Goal: Transaction & Acquisition: Purchase product/service

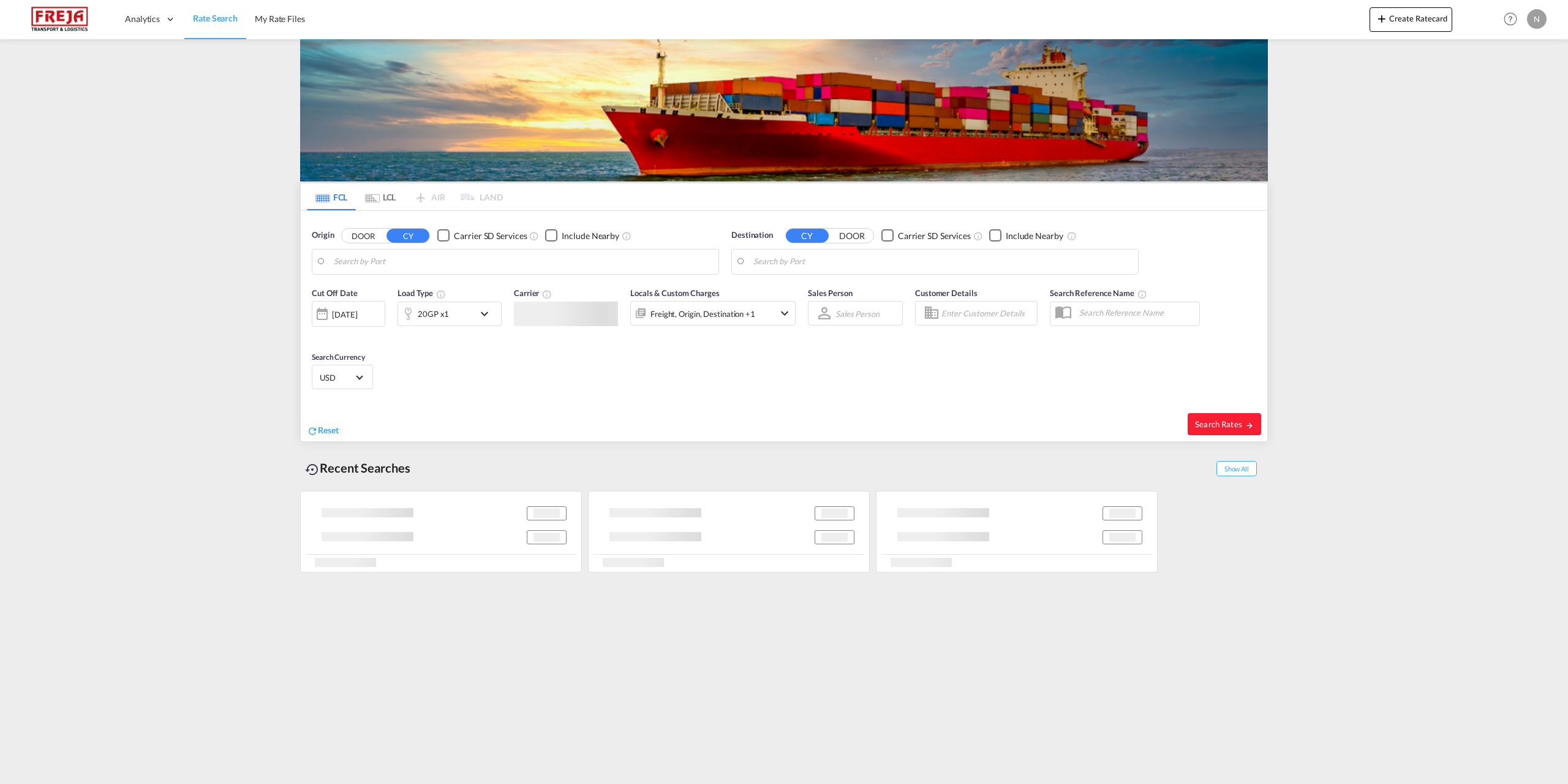
type input "[GEOGRAPHIC_DATA], DKFRC"
type input "[GEOGRAPHIC_DATA], LBBEY"
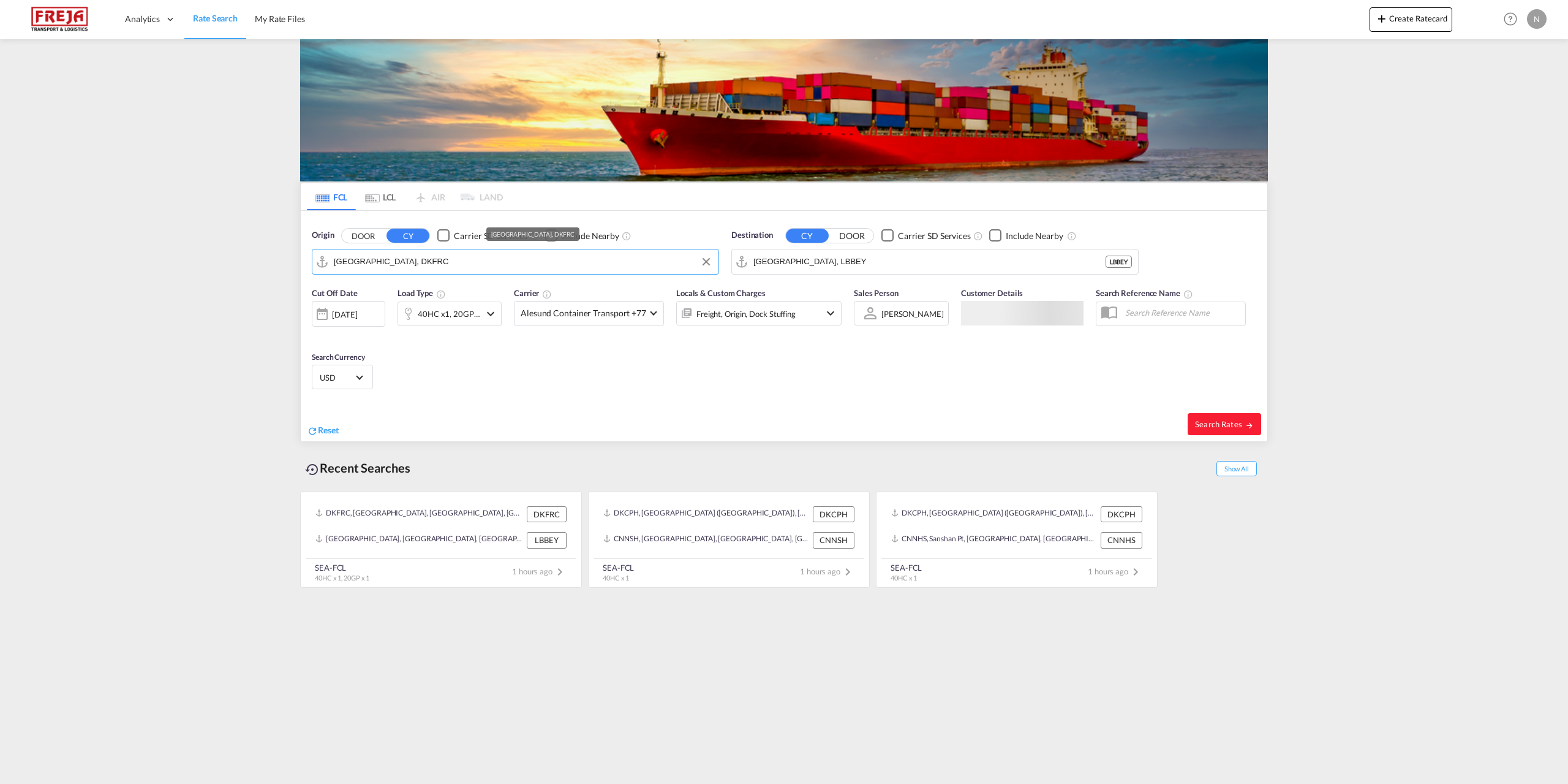
click at [436, 253] on input "[GEOGRAPHIC_DATA], DKFRC" at bounding box center [523, 262] width 379 height 19
click at [429, 295] on div "Aalborg Denmark DKAAL" at bounding box center [429, 295] width 233 height 36
type input "[GEOGRAPHIC_DATA], DKAAL"
click at [962, 271] on md-autocomplete-wrap "[GEOGRAPHIC_DATA], LBBEY" at bounding box center [942, 264] width 379 height 25
click at [954, 266] on input "[GEOGRAPHIC_DATA], LBBEY" at bounding box center [942, 262] width 379 height 19
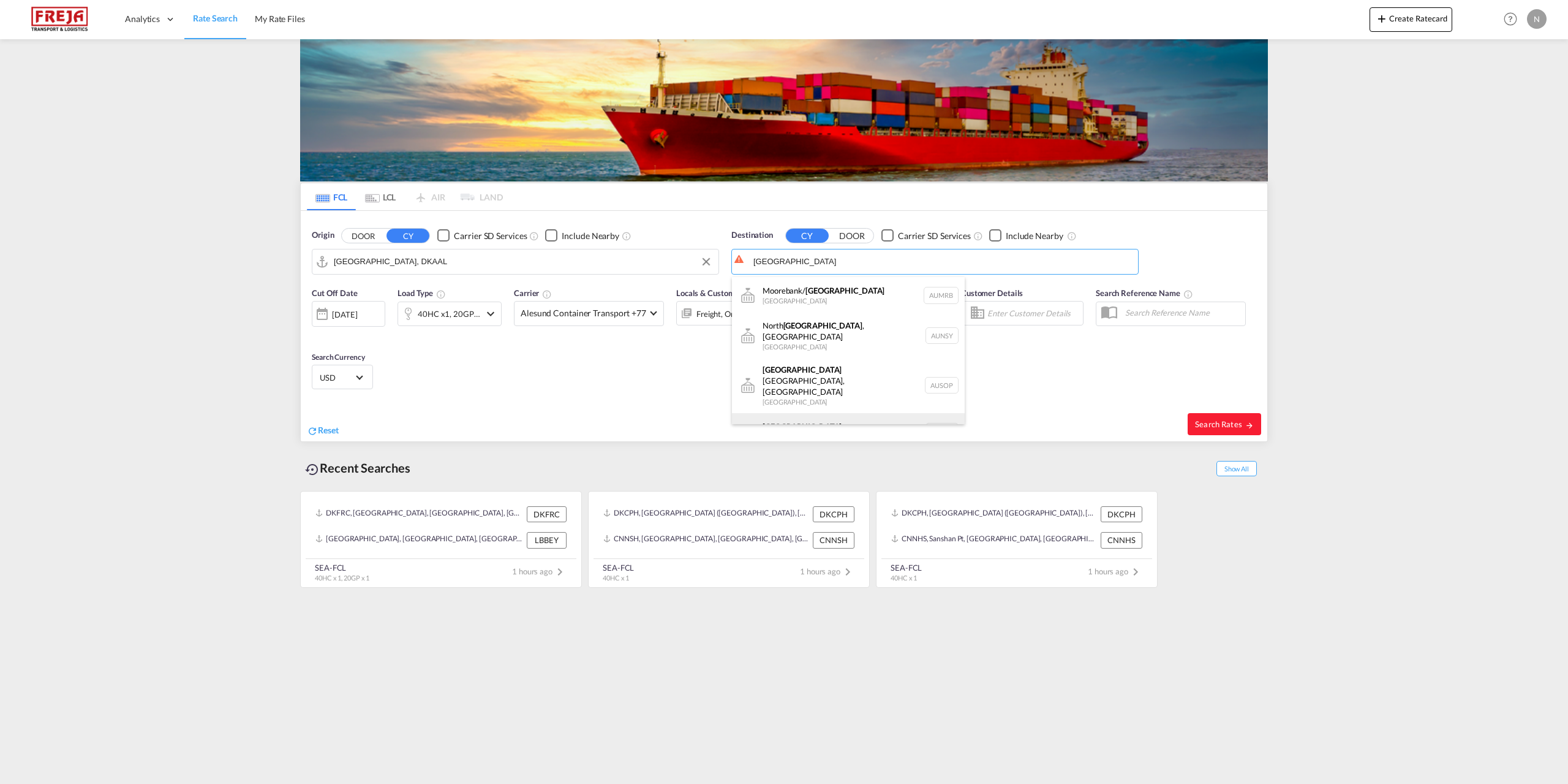
click at [862, 413] on div "[GEOGRAPHIC_DATA] [GEOGRAPHIC_DATA] AUSYD" at bounding box center [848, 431] width 233 height 36
type input "[GEOGRAPHIC_DATA], AUSYD"
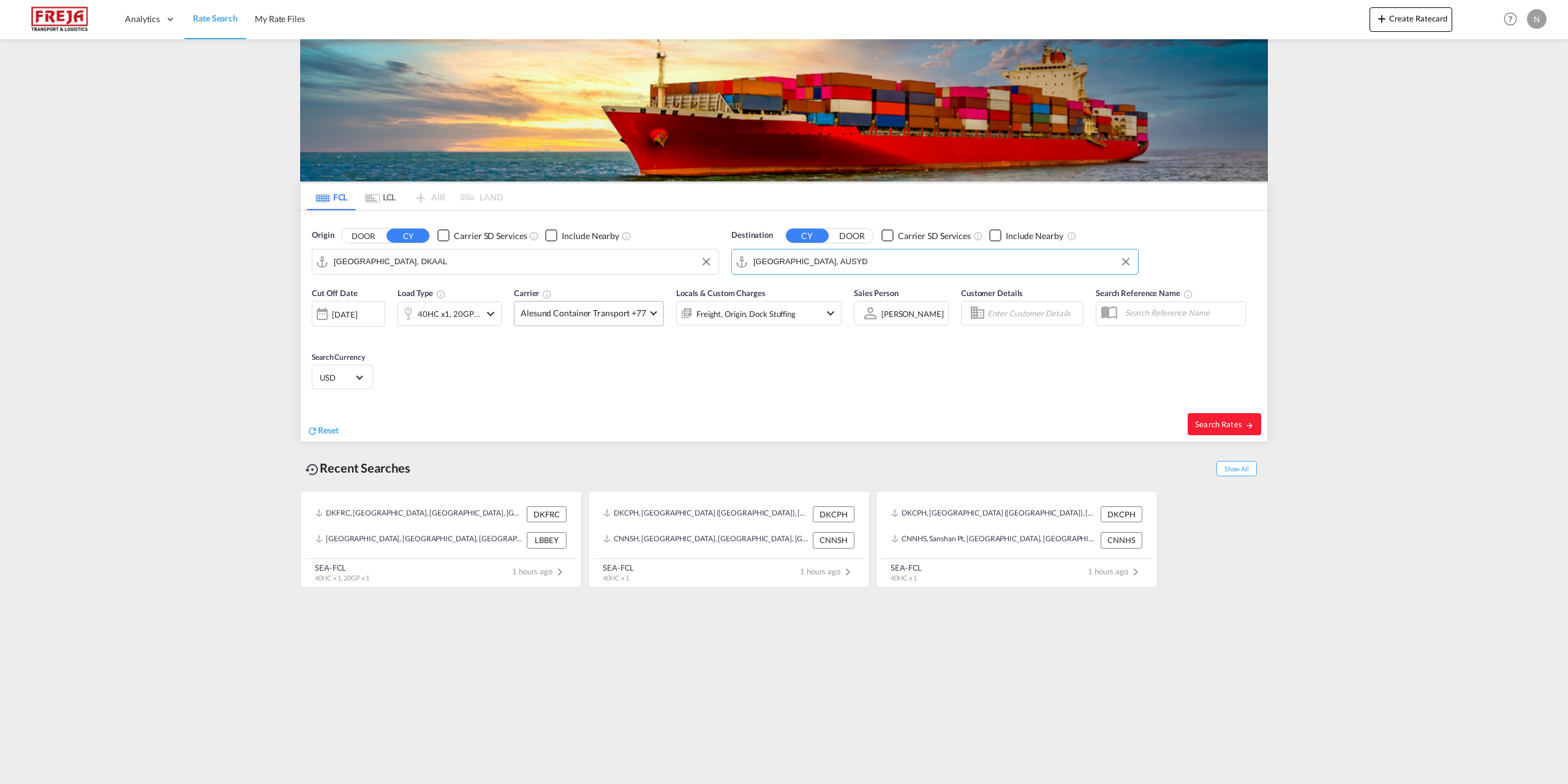
click at [619, 318] on span "Alesund Container Transport +77" at bounding box center [584, 313] width 125 height 12
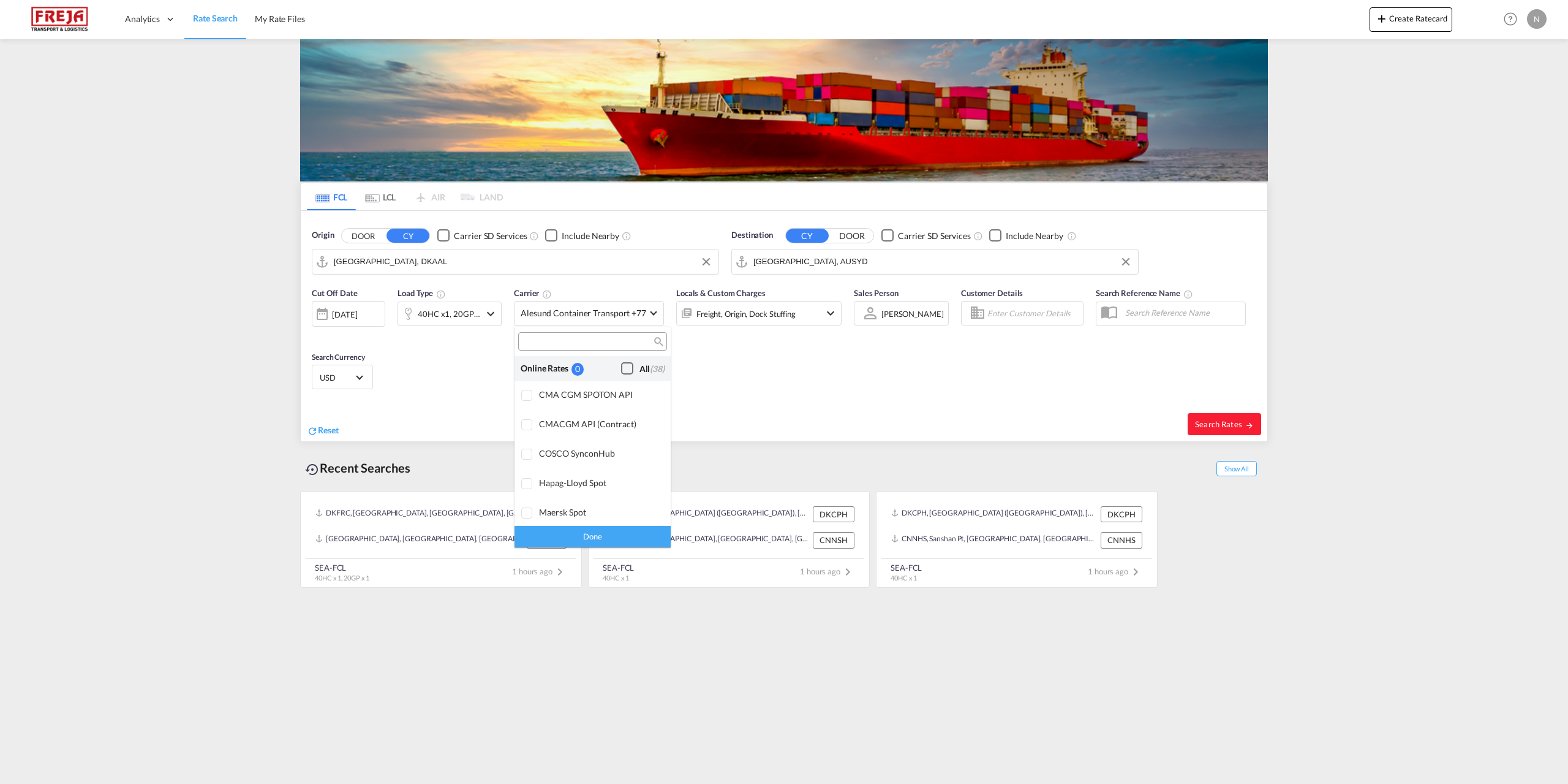
click at [640, 364] on div "All (38)" at bounding box center [652, 369] width 25 height 12
click at [596, 537] on div "Done" at bounding box center [592, 536] width 156 height 21
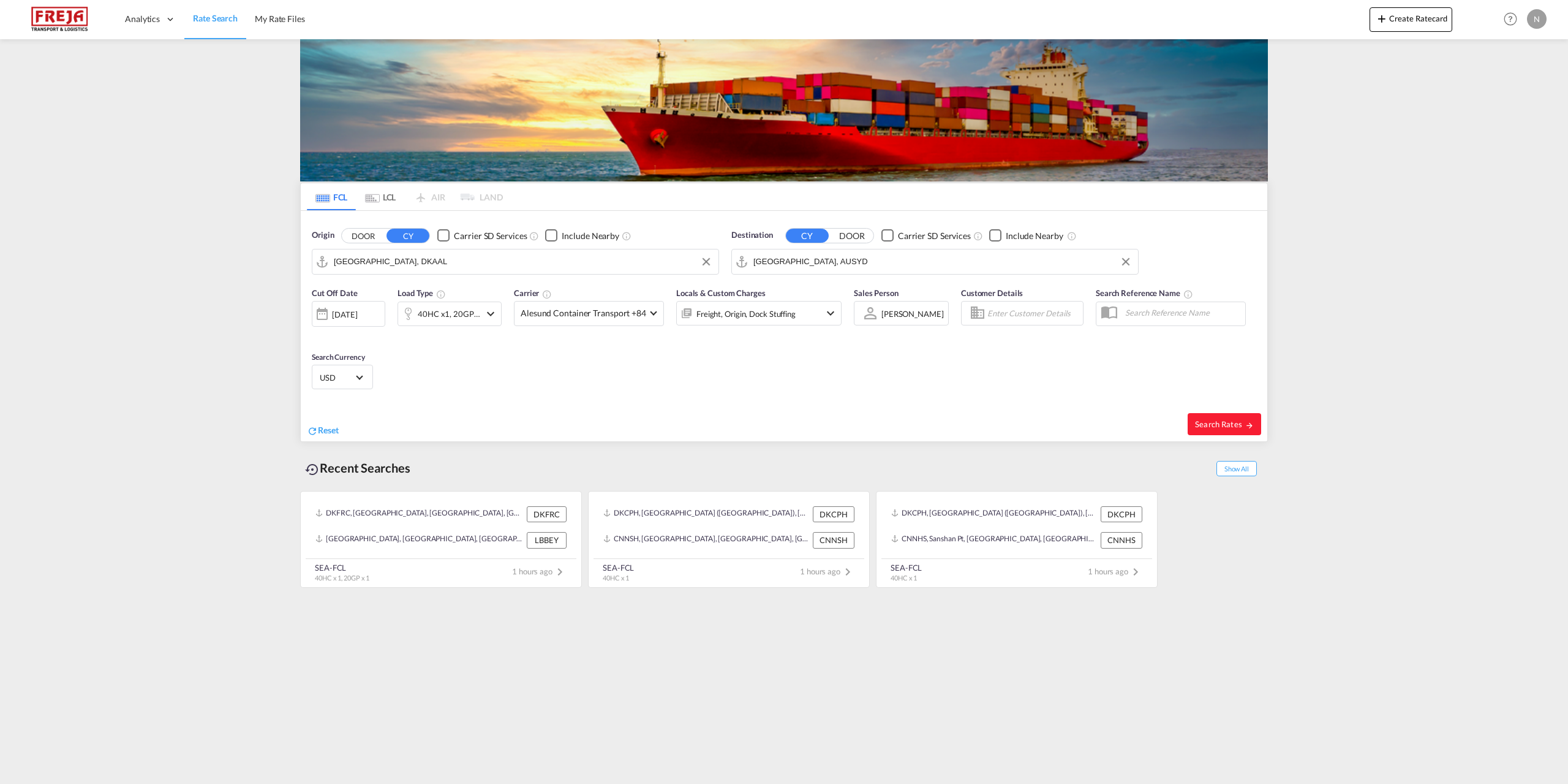
click at [490, 309] on md-icon "icon-chevron-down" at bounding box center [490, 313] width 14 height 14
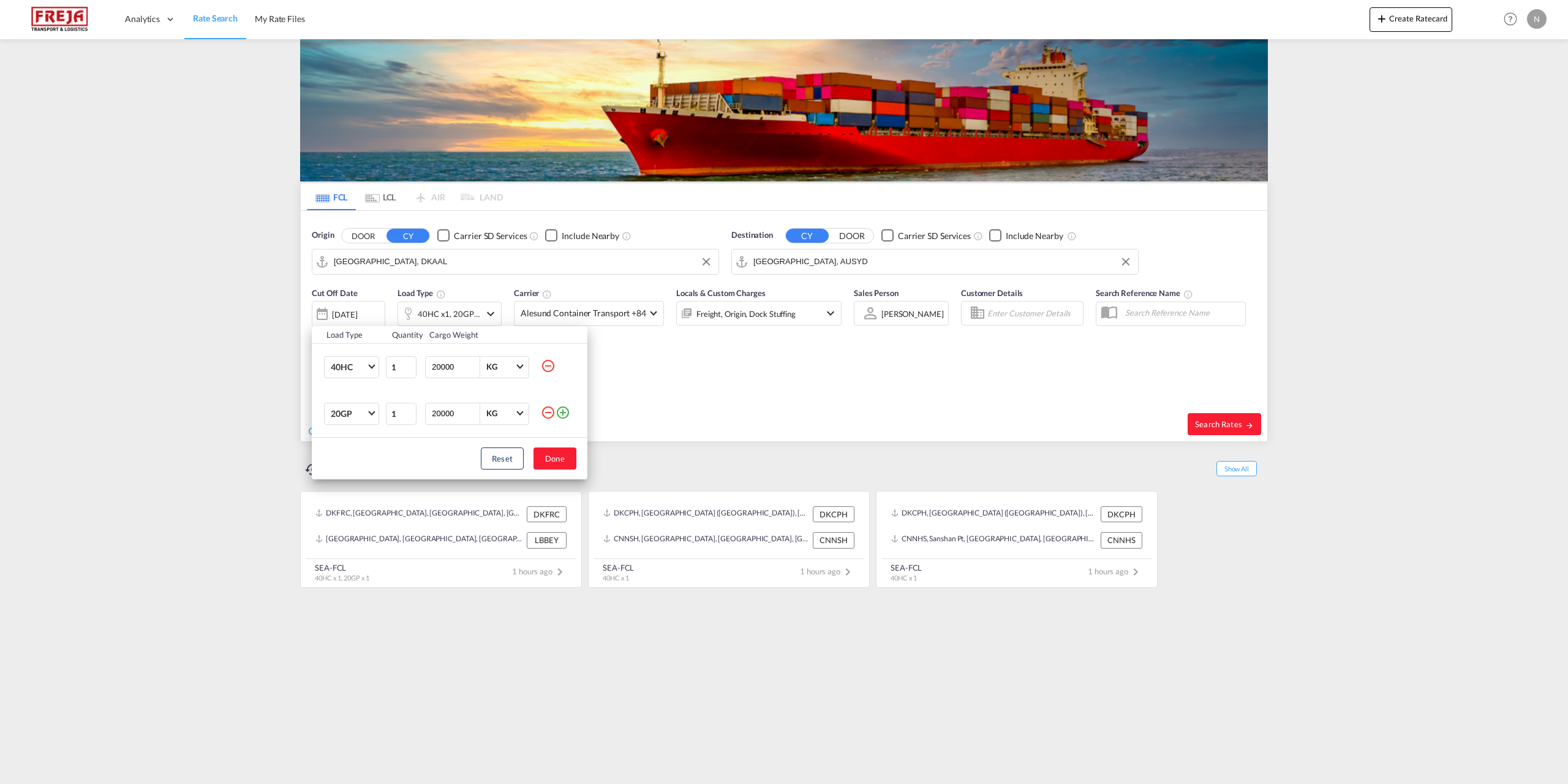
click at [546, 418] on md-icon "icon-minus-circle-outline" at bounding box center [547, 412] width 14 height 14
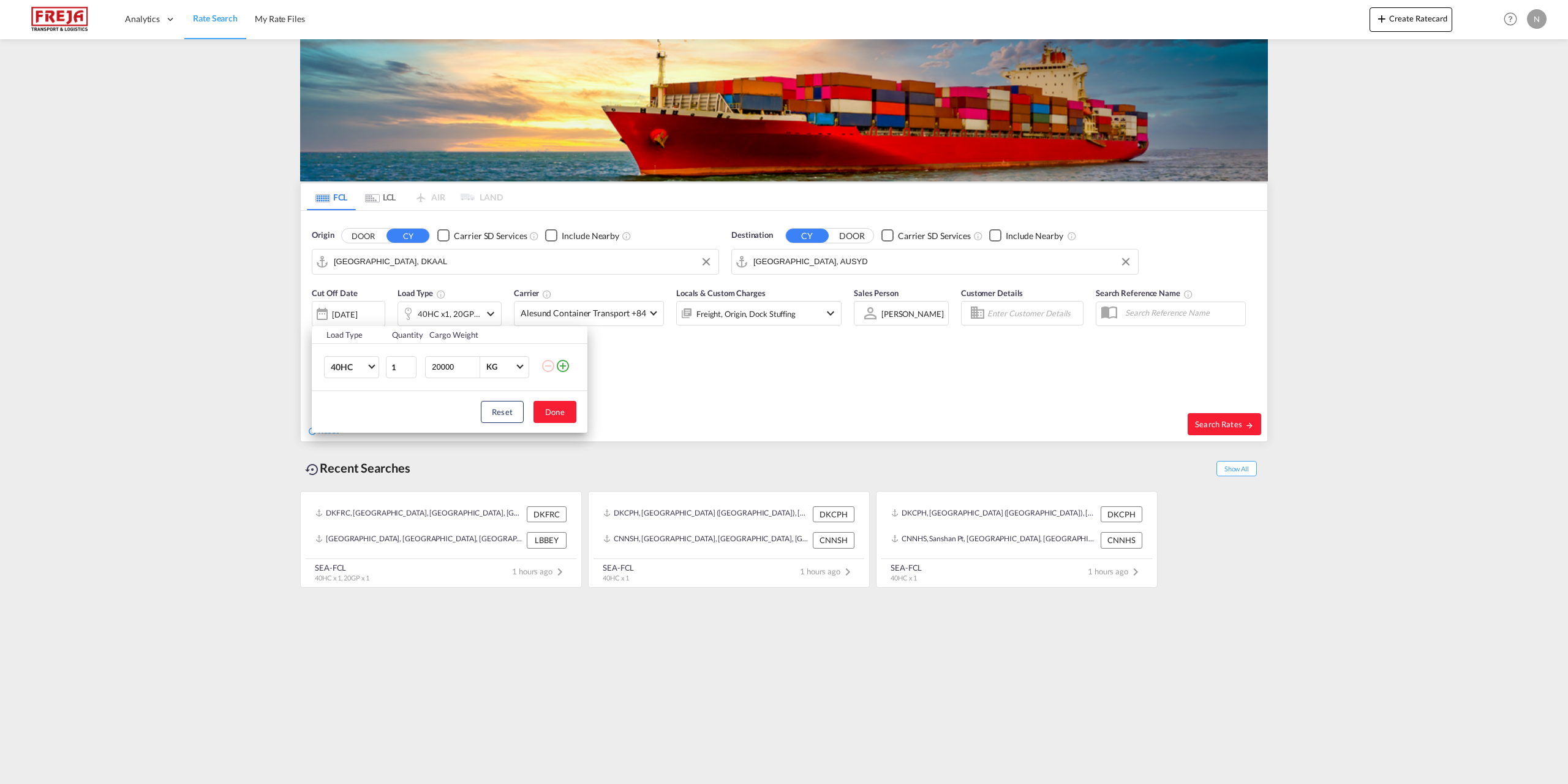
click at [555, 397] on div "Reset Done" at bounding box center [449, 411] width 275 height 42
click at [558, 410] on button "Done" at bounding box center [555, 412] width 43 height 22
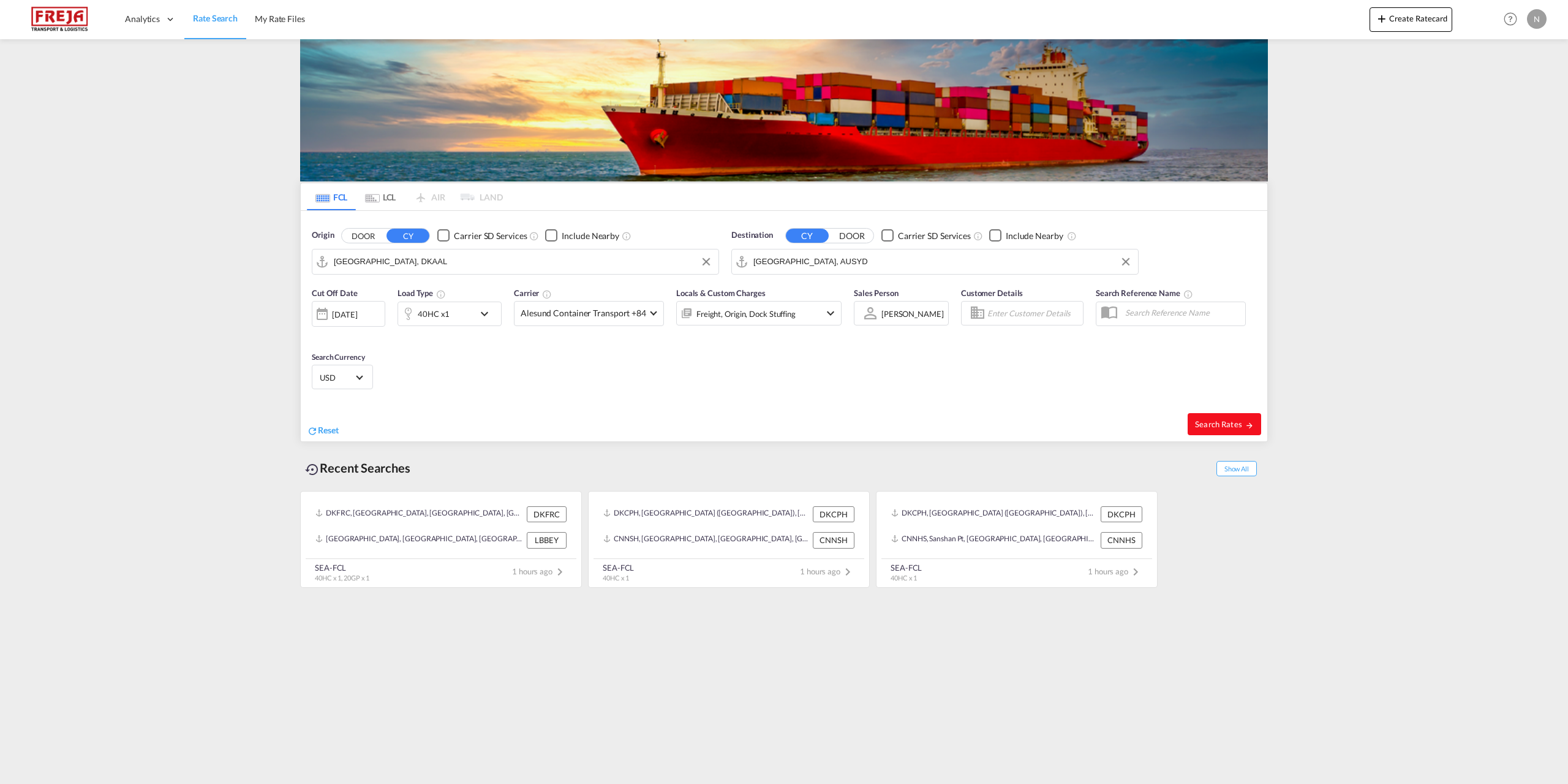
click at [1192, 418] on button "Search Rates" at bounding box center [1224, 424] width 74 height 22
type input "DKAAL to AUSYD / [DATE]"
